Goal: Book appointment/travel/reservation

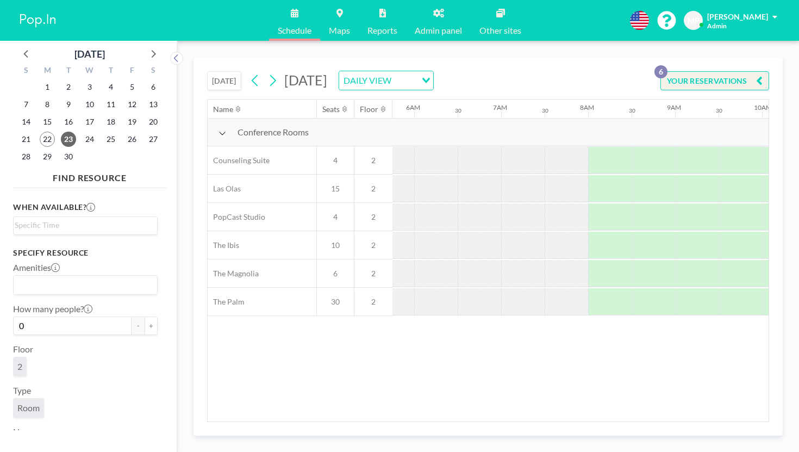
scroll to position [0, 530]
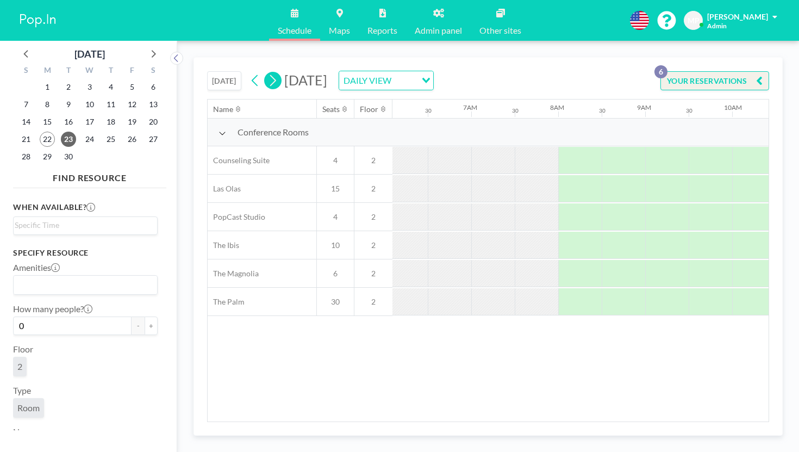
click at [267, 72] on icon at bounding box center [272, 80] width 10 height 16
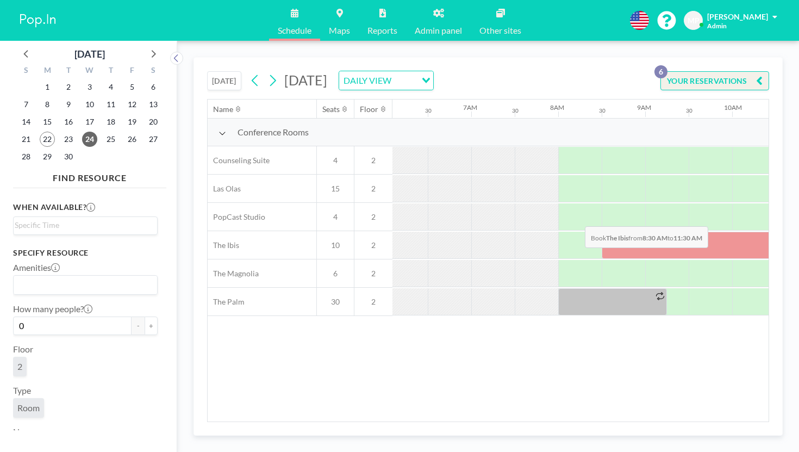
drag, startPoint x: 402, startPoint y: 199, endPoint x: 581, endPoint y: 201, distance: 179.9
click at [602, 231] on div at bounding box center [732, 244] width 261 height 27
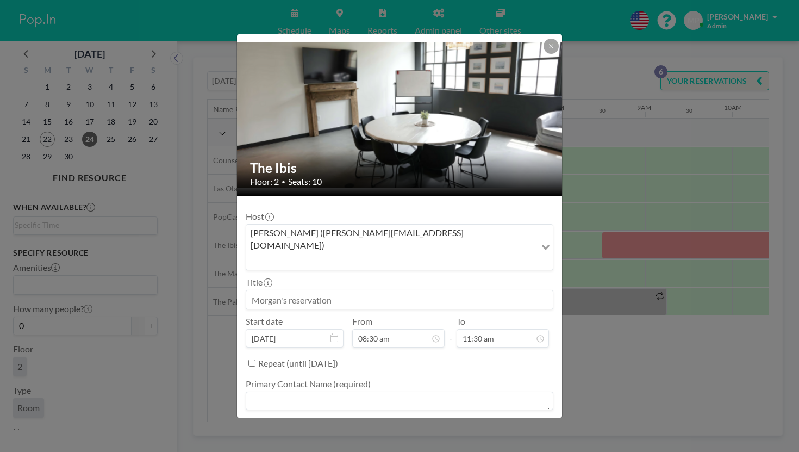
click at [406, 290] on input at bounding box center [399, 299] width 306 height 18
type input "[PERSON_NAME]"
click at [383, 391] on textarea at bounding box center [400, 400] width 308 height 18
type textarea "[PERSON_NAME]"
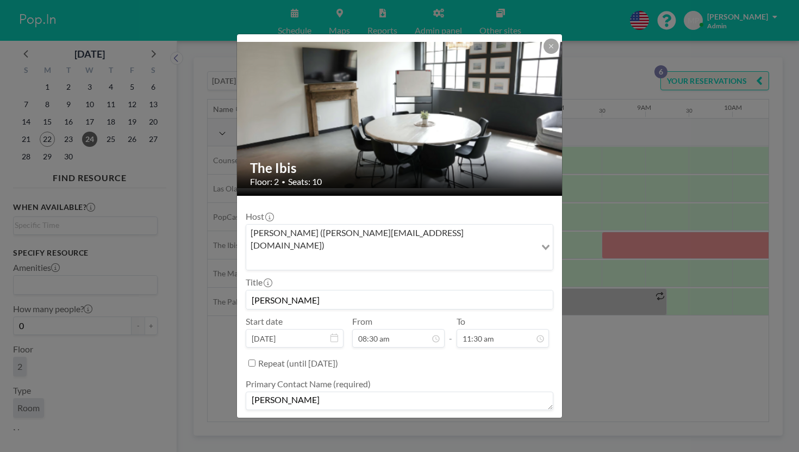
click at [390, 418] on div "Phone Number (required)" at bounding box center [400, 435] width 308 height 34
click at [384, 431] on textarea at bounding box center [400, 440] width 308 height 18
type textarea "6783783721"
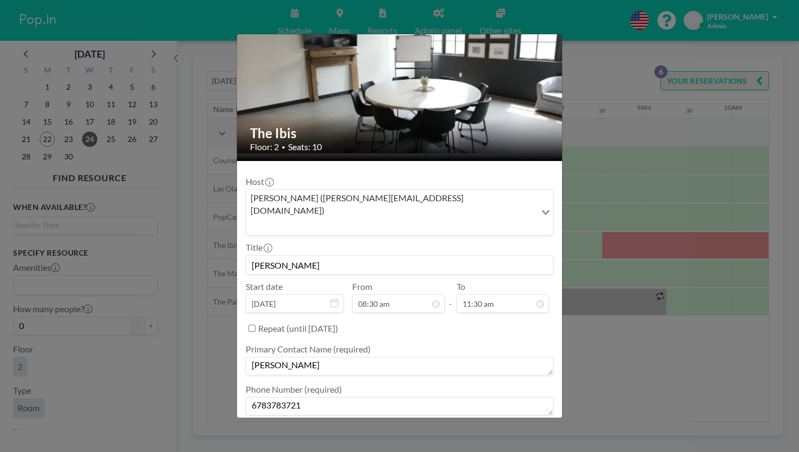
type textarea "upon arrival"
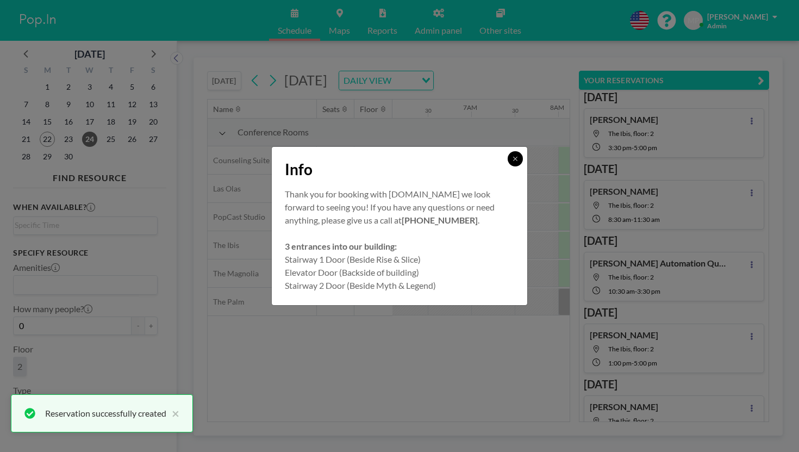
scroll to position [0, 0]
click at [508, 166] on button at bounding box center [515, 158] width 15 height 15
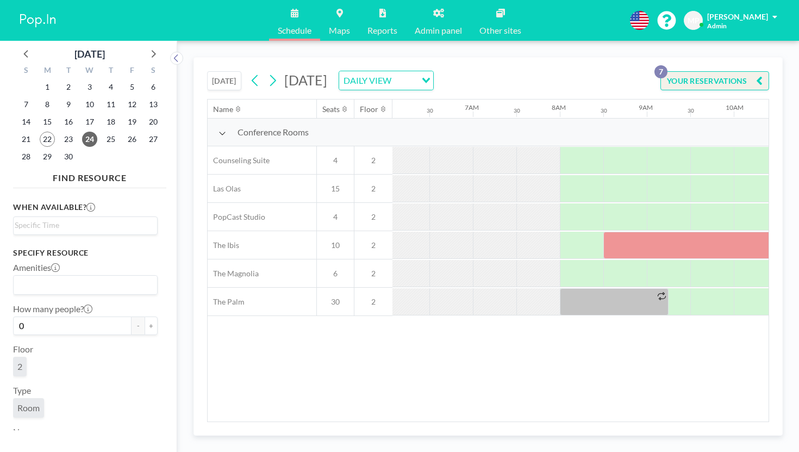
scroll to position [0, 530]
